Goal: Information Seeking & Learning: Find specific fact

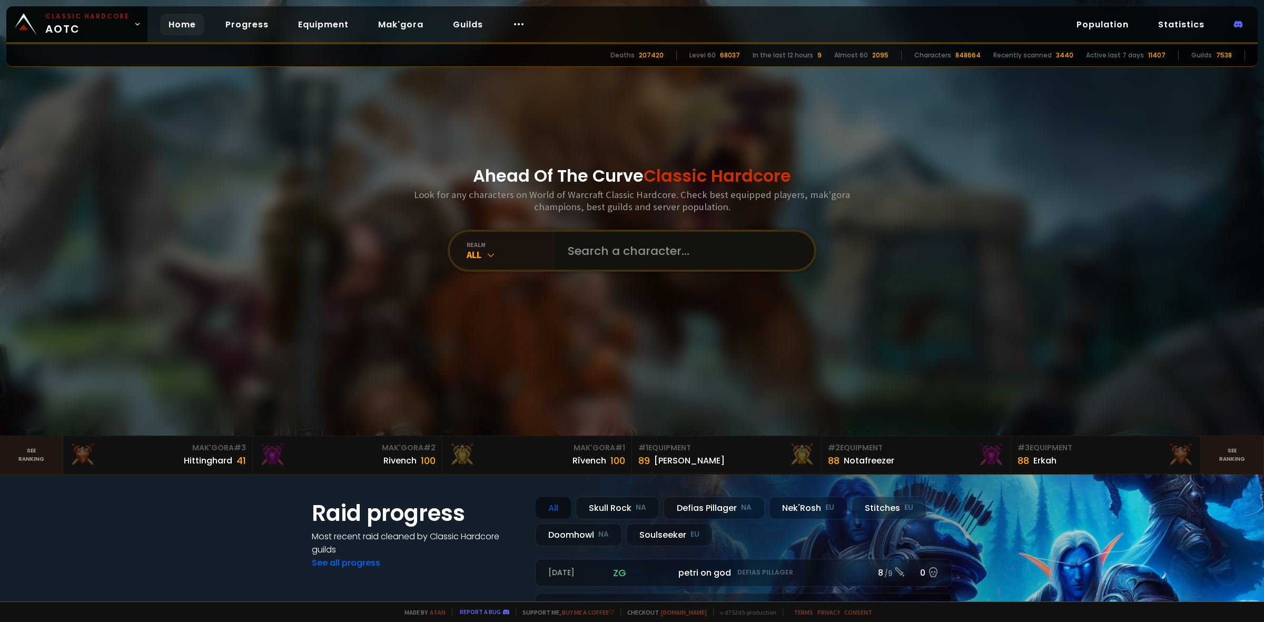
click at [617, 243] on input "text" at bounding box center [682, 251] width 240 height 38
paste input "Waxéy"
type input "Waxéy"
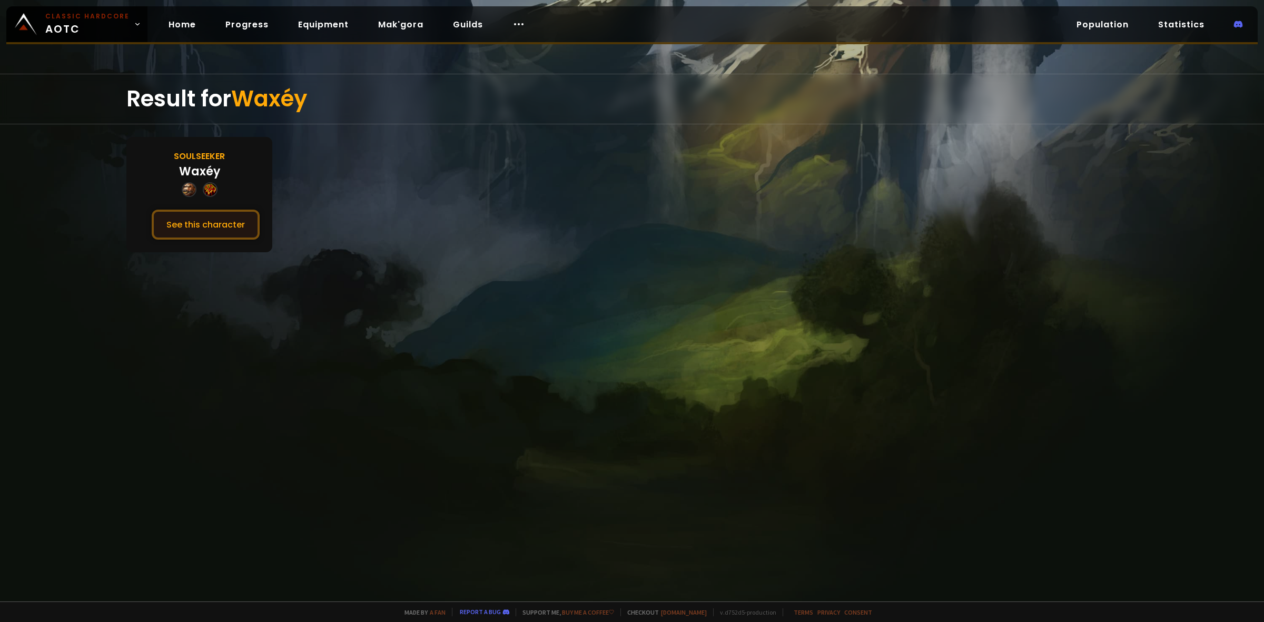
click at [228, 220] on button "See this character" at bounding box center [206, 225] width 108 height 30
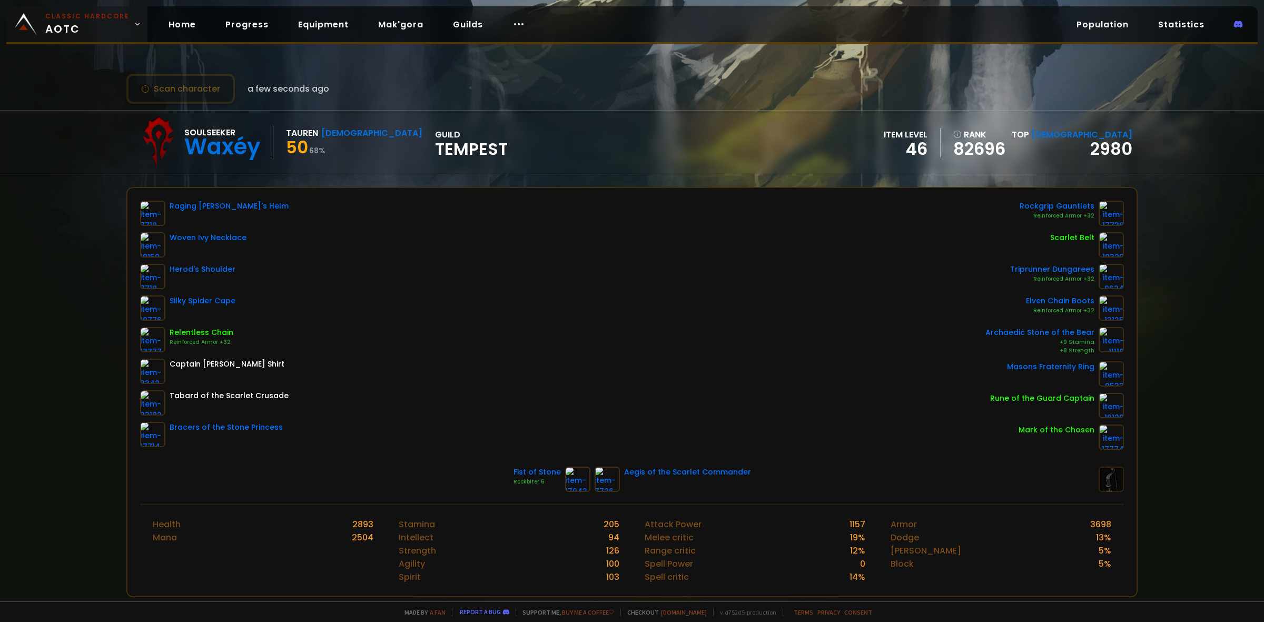
click at [74, 24] on span "Classic Hardcore AOTC" at bounding box center [87, 24] width 84 height 25
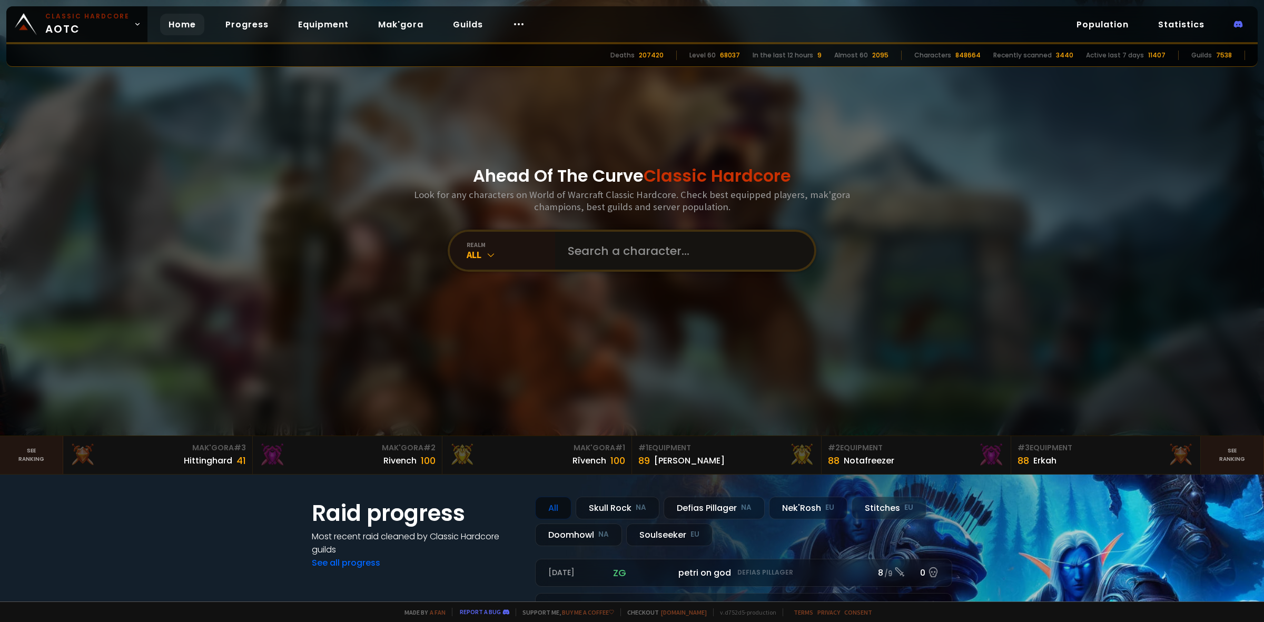
click at [606, 237] on input "text" at bounding box center [682, 251] width 240 height 38
paste input "Stabbyjin"
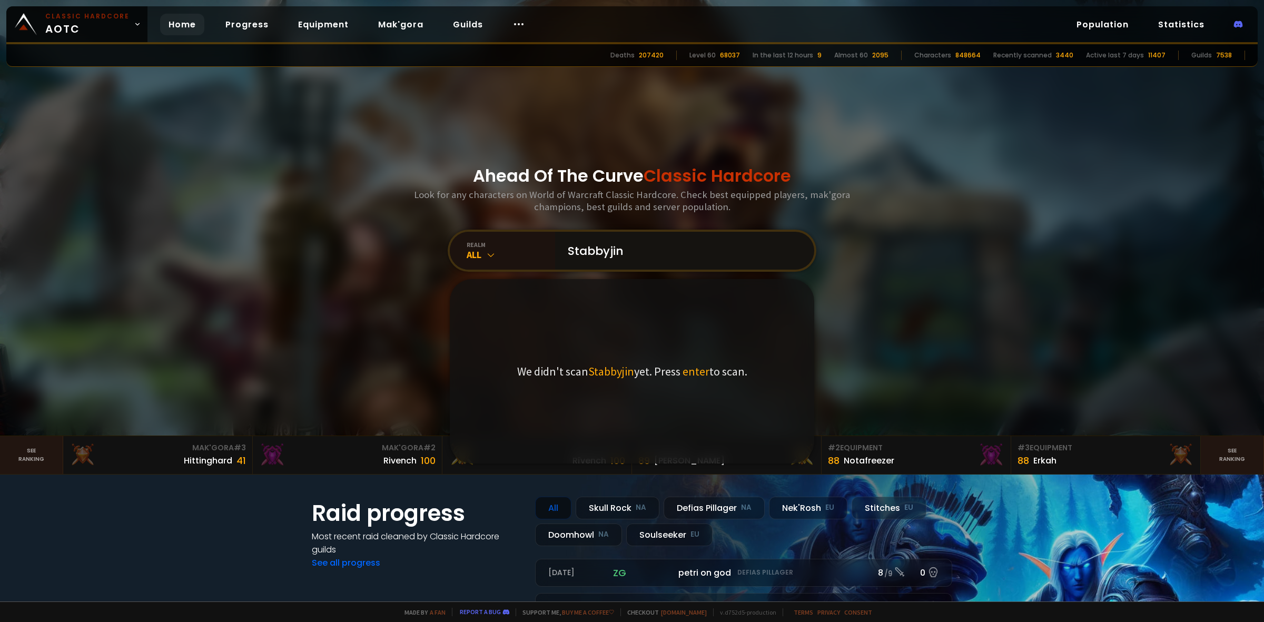
type input "Stabbyjin"
click at [661, 258] on input "Stabbyjin" at bounding box center [682, 251] width 240 height 38
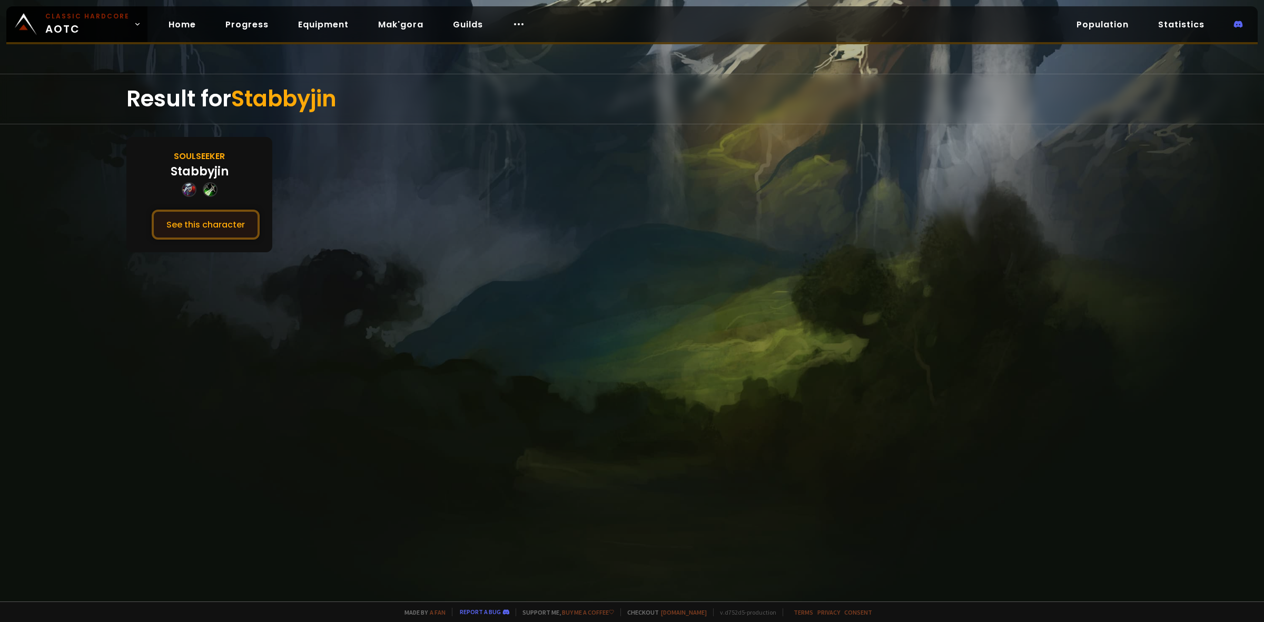
click at [203, 217] on button "See this character" at bounding box center [206, 225] width 108 height 30
